Goal: Transaction & Acquisition: Purchase product/service

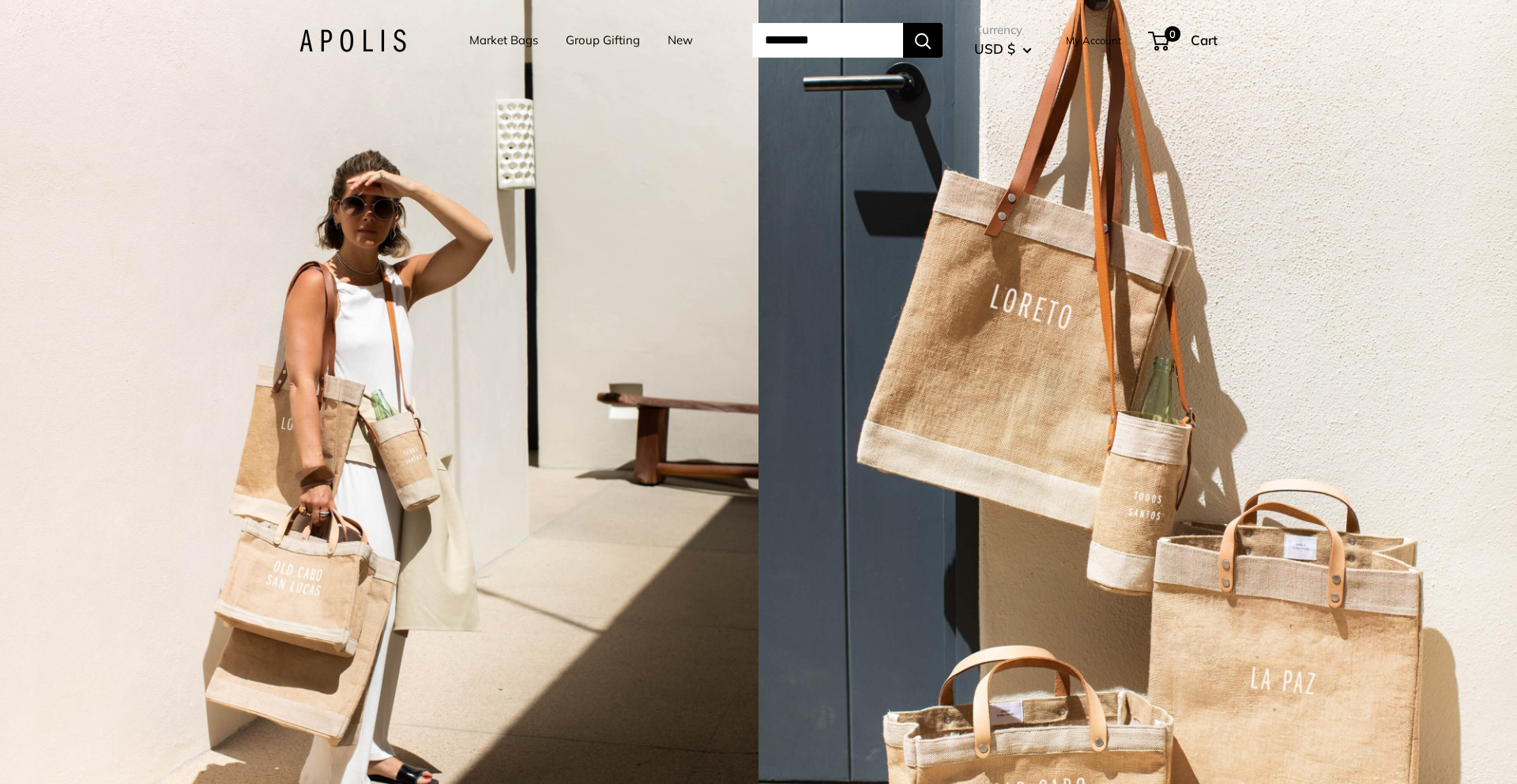
click at [490, 45] on link "Market Bags" at bounding box center [504, 40] width 69 height 22
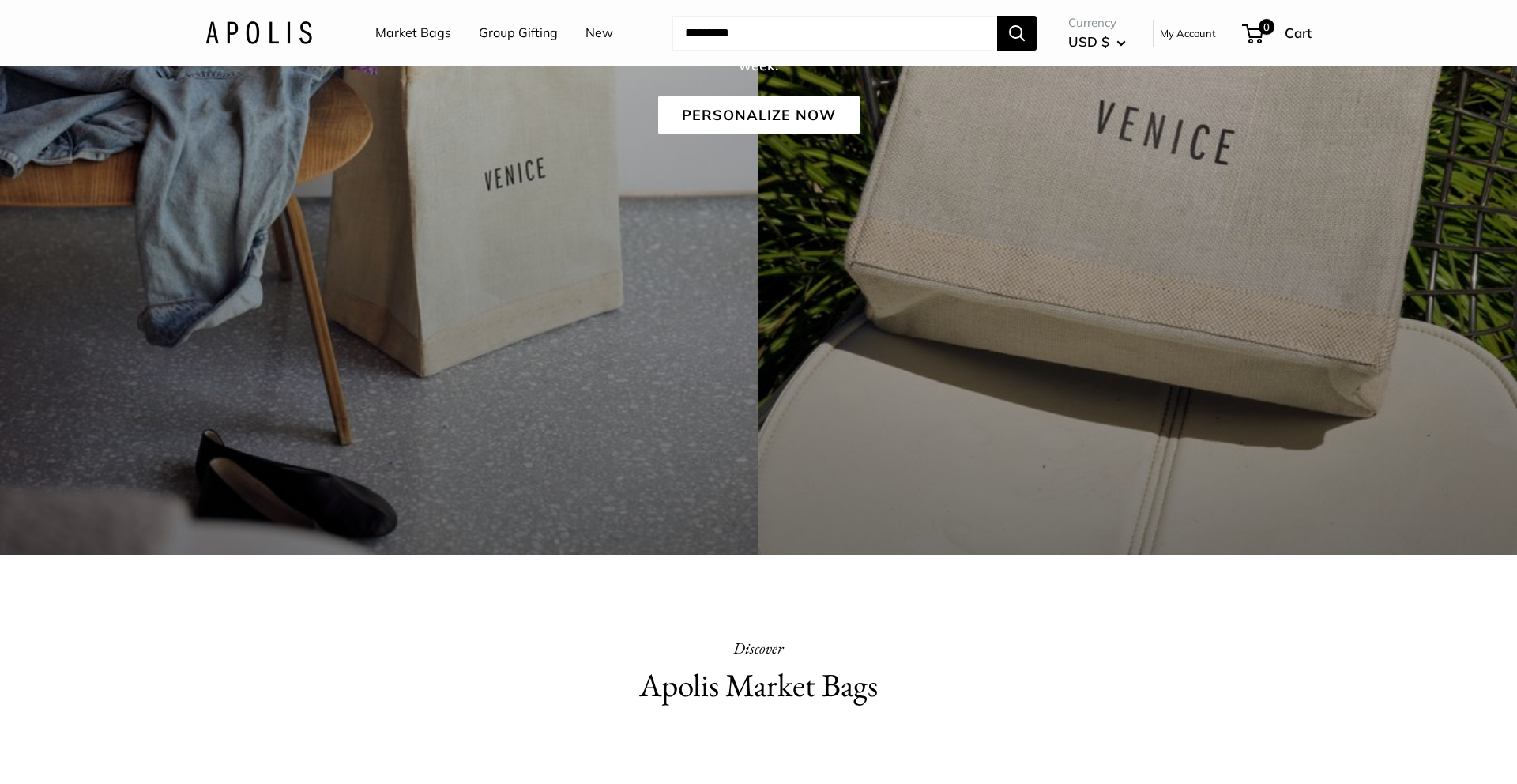
scroll to position [460, 0]
click at [420, 27] on link "Market Bags" at bounding box center [413, 34] width 76 height 24
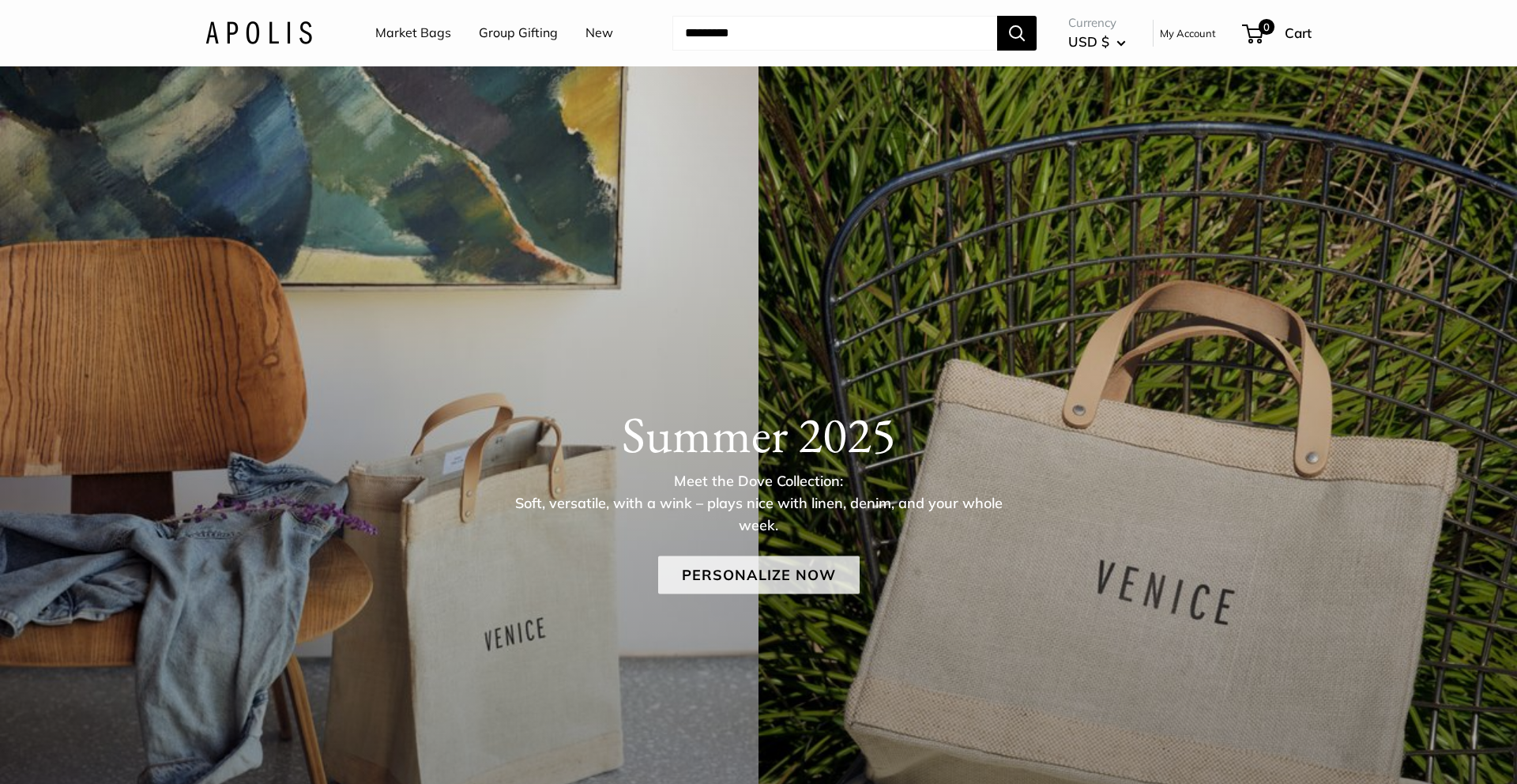
click at [756, 586] on link "Personalize Now" at bounding box center [759, 575] width 201 height 38
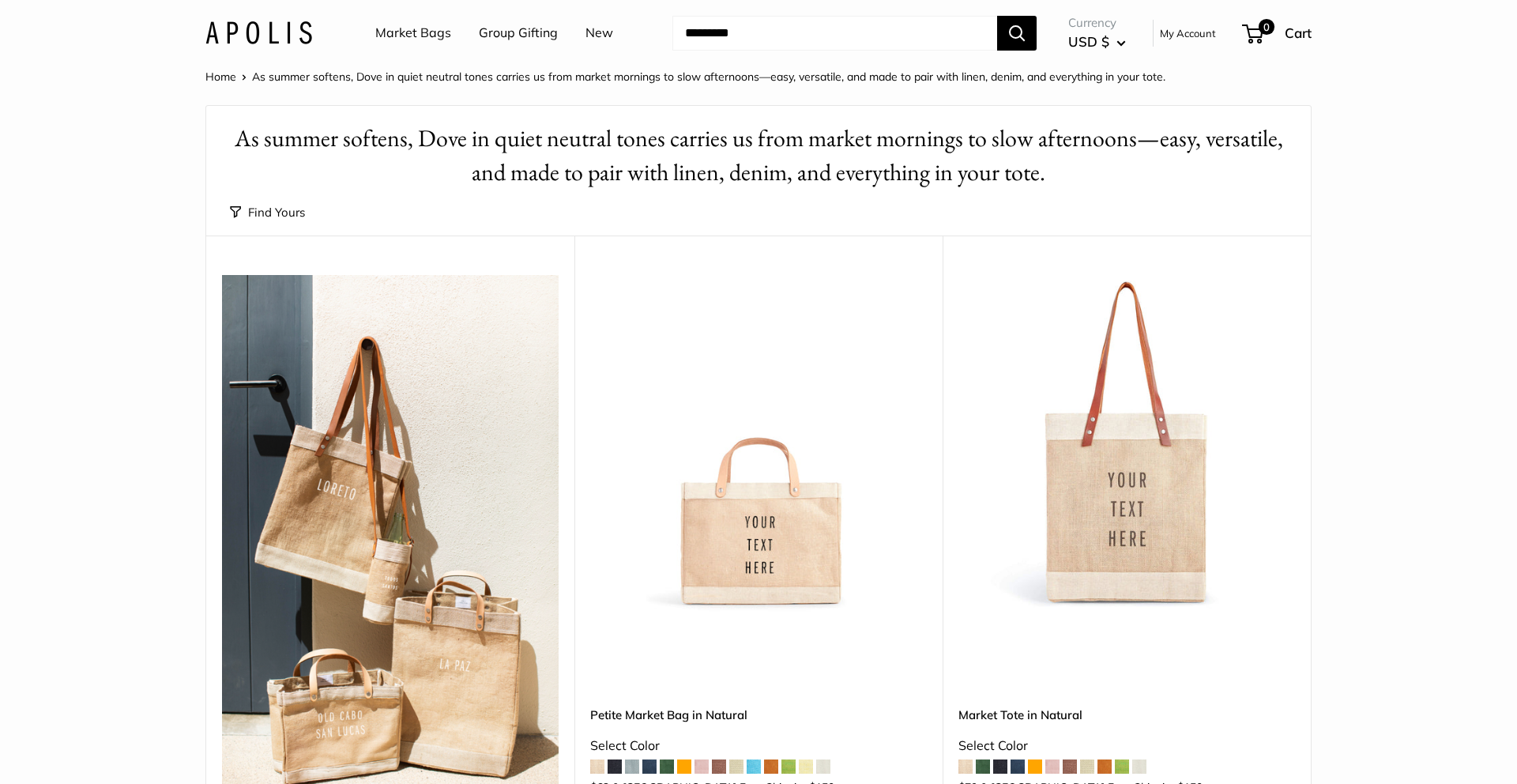
click at [327, 71] on span "As summer softens, Dove in quiet neutral tones carries us from market mornings …" at bounding box center [709, 77] width 914 height 15
click at [285, 24] on img at bounding box center [259, 33] width 107 height 23
